Goal: Task Accomplishment & Management: Use online tool/utility

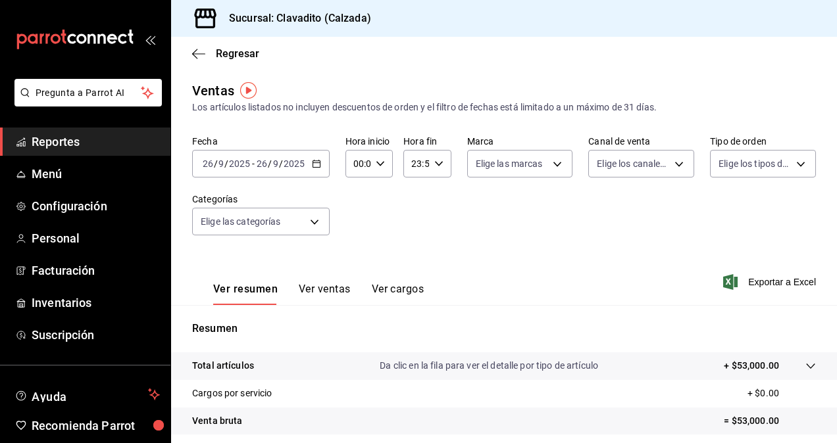
scroll to position [1, 0]
click at [315, 166] on icon "button" at bounding box center [316, 163] width 9 height 9
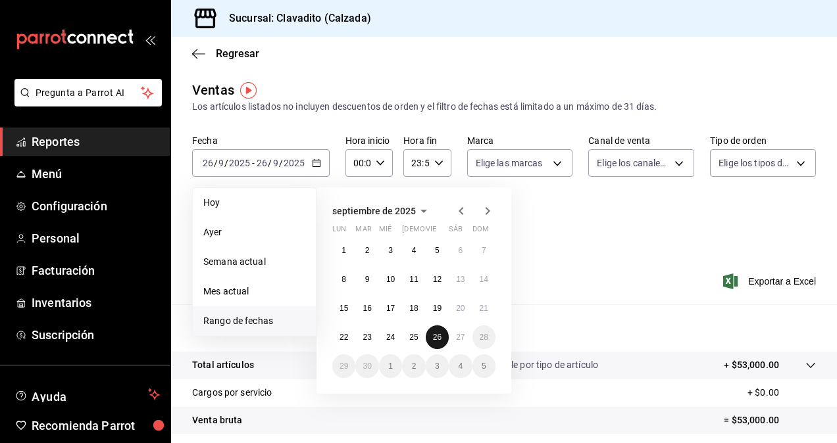
click at [439, 345] on button "26" at bounding box center [437, 338] width 23 height 24
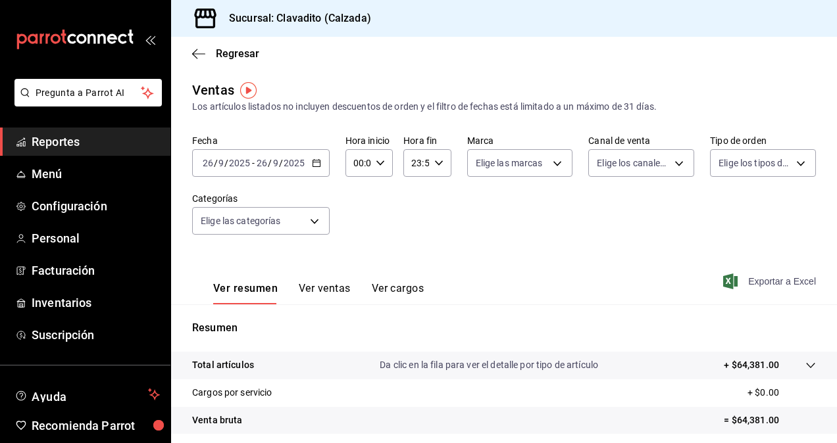
click at [773, 282] on span "Exportar a Excel" at bounding box center [771, 282] width 90 height 16
click at [454, 258] on div "Ver resumen Ver ventas Ver cargos Exportar a Excel" at bounding box center [504, 278] width 666 height 54
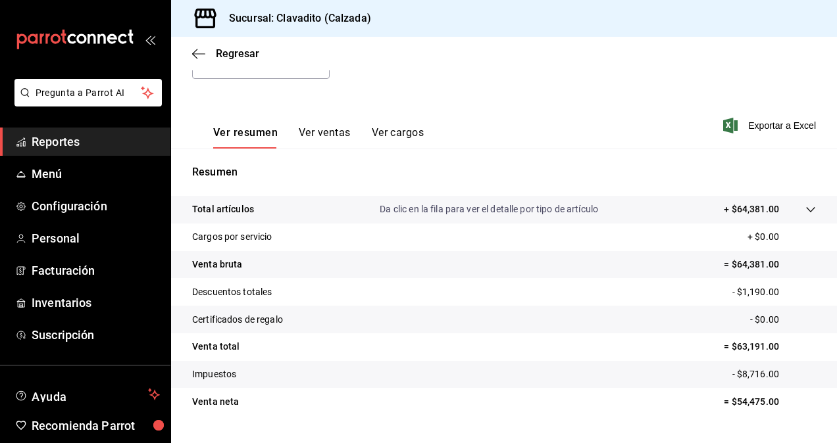
scroll to position [187, 0]
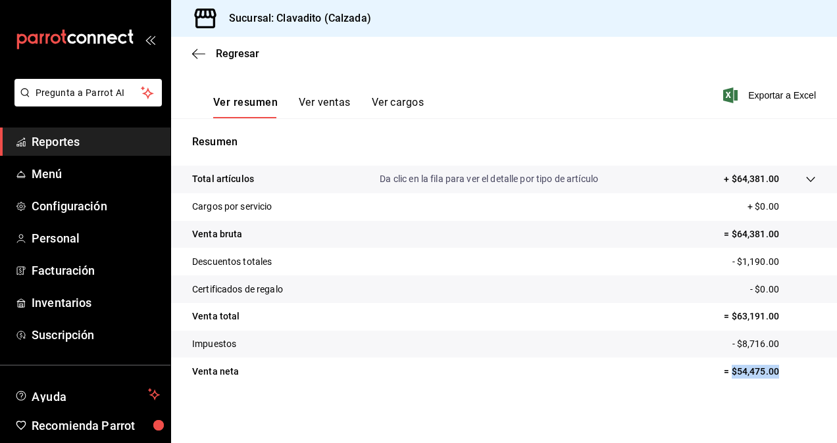
drag, startPoint x: 721, startPoint y: 369, endPoint x: 772, endPoint y: 378, distance: 52.0
click at [772, 378] on p "= $54,475.00" at bounding box center [770, 372] width 92 height 14
copy p "$54,475.00"
click at [75, 142] on span "Reportes" at bounding box center [96, 142] width 128 height 18
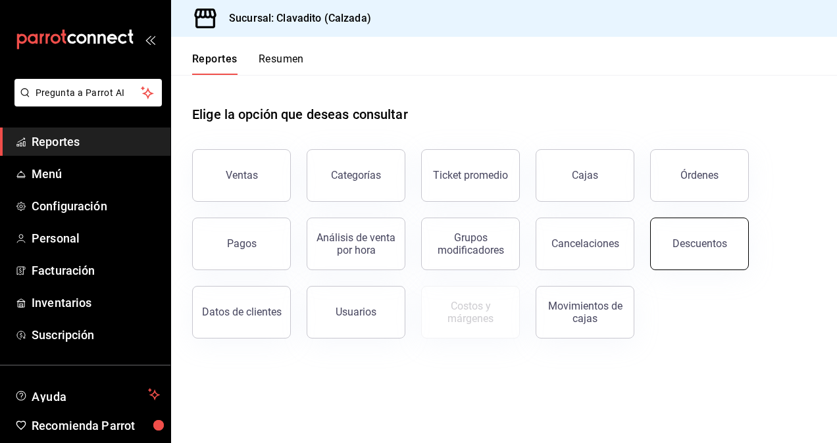
click at [677, 251] on button "Descuentos" at bounding box center [699, 244] width 99 height 53
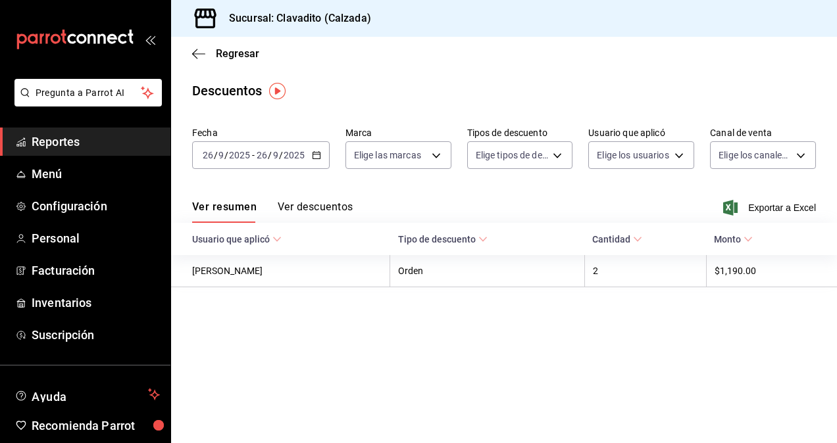
click at [313, 153] on icon "button" at bounding box center [316, 155] width 9 height 9
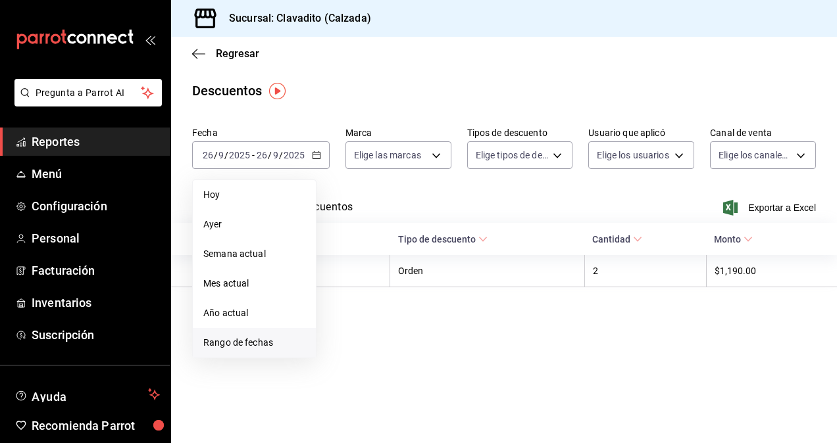
click at [228, 343] on span "Rango de fechas" at bounding box center [254, 343] width 102 height 14
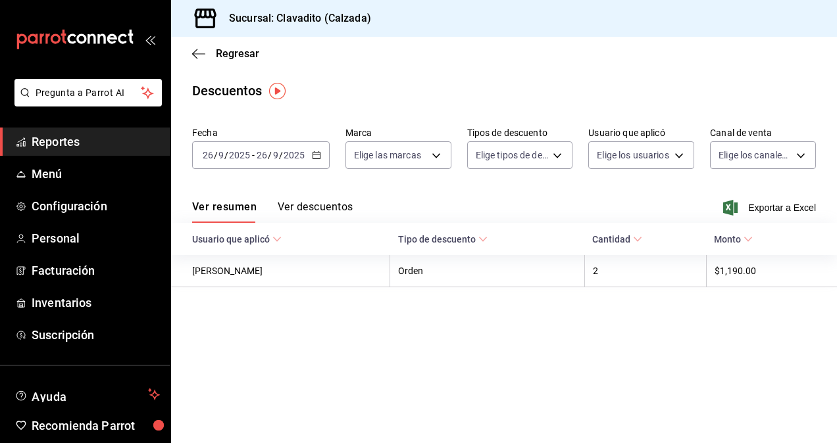
click at [351, 103] on main "Regresar Descuentos Fecha [DATE] [DATE] - [DATE] [DATE] Marca Elige las marcas …" at bounding box center [504, 240] width 666 height 407
click at [75, 150] on span "Reportes" at bounding box center [96, 142] width 128 height 18
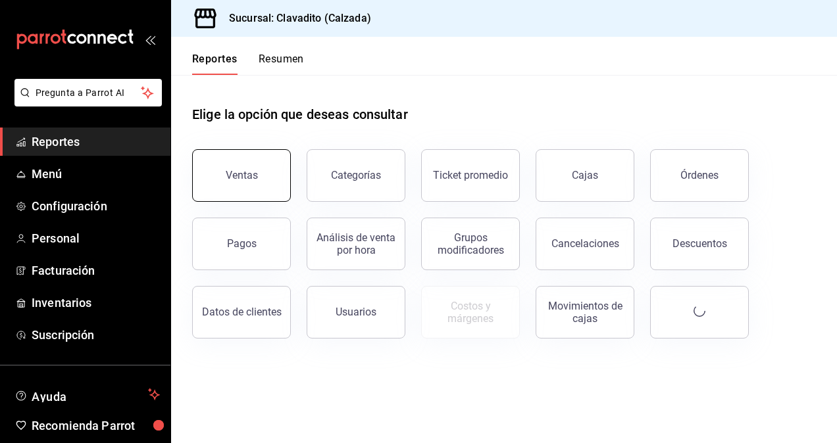
click at [235, 161] on button "Ventas" at bounding box center [241, 175] width 99 height 53
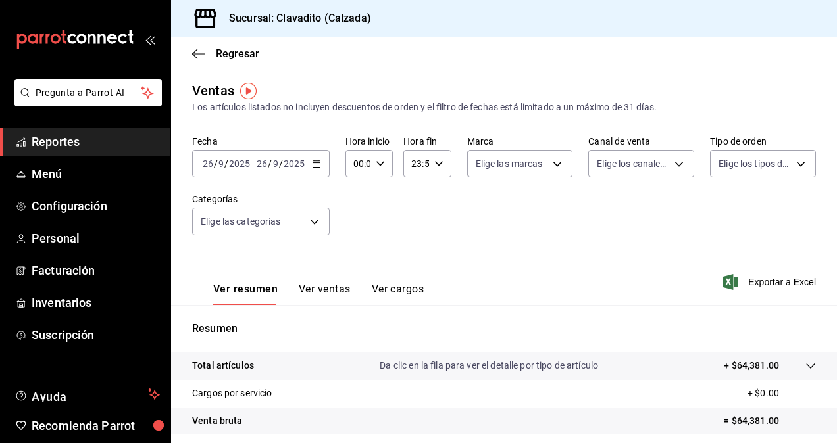
click at [312, 161] on \(Stroke\) "button" at bounding box center [316, 164] width 8 height 7
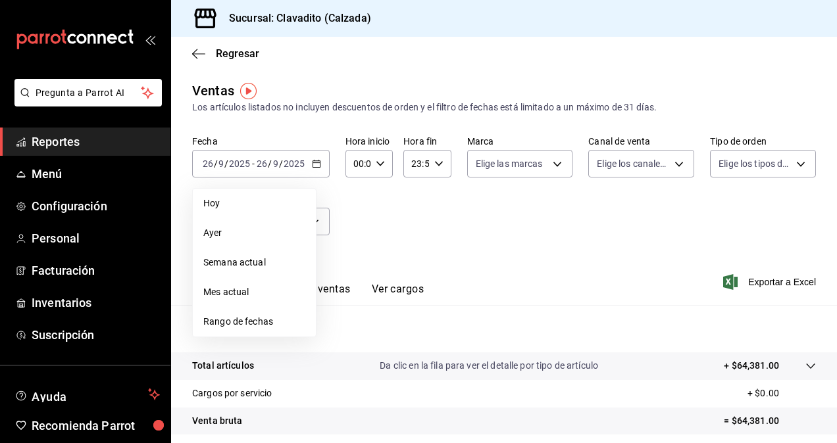
click at [237, 317] on span "Rango de fechas" at bounding box center [254, 322] width 102 height 14
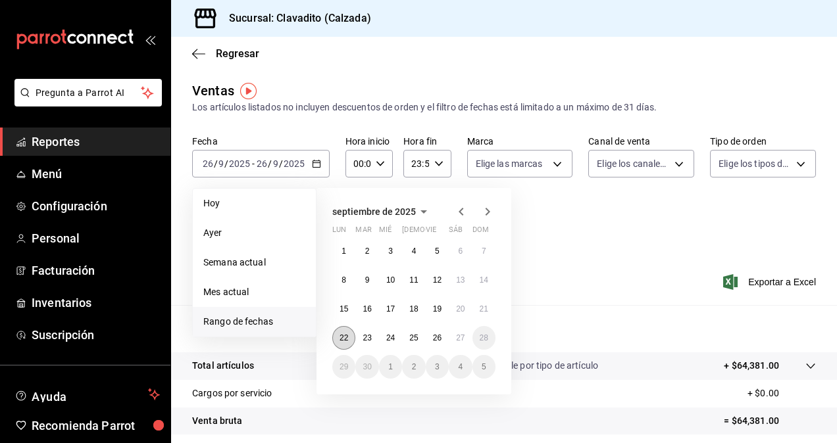
click at [343, 339] on abbr "22" at bounding box center [343, 338] width 9 height 9
click at [460, 333] on button "27" at bounding box center [460, 338] width 23 height 24
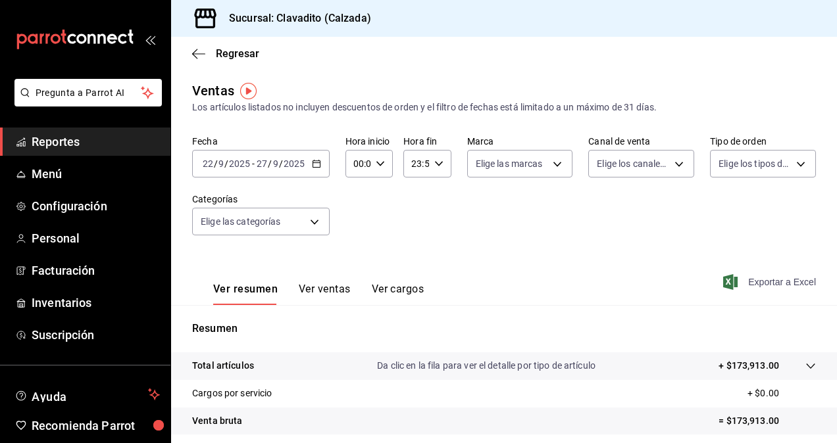
click at [750, 280] on span "Exportar a Excel" at bounding box center [771, 282] width 90 height 16
